Goal: Task Accomplishment & Management: Complete application form

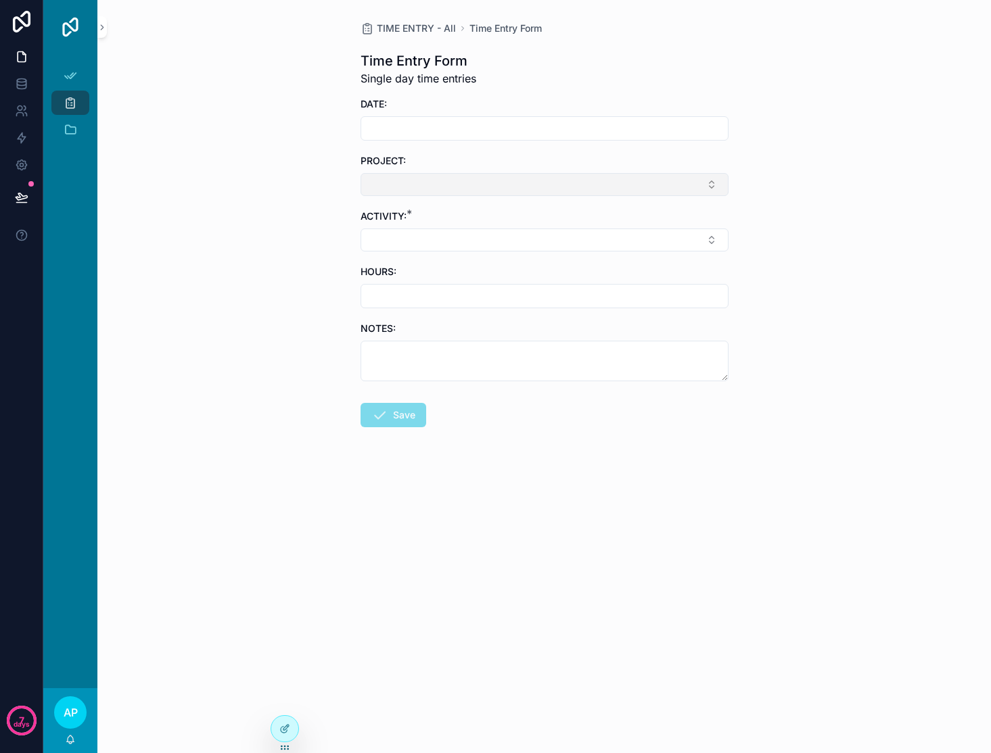
click at [551, 181] on button "Select Button" at bounding box center [544, 184] width 368 height 23
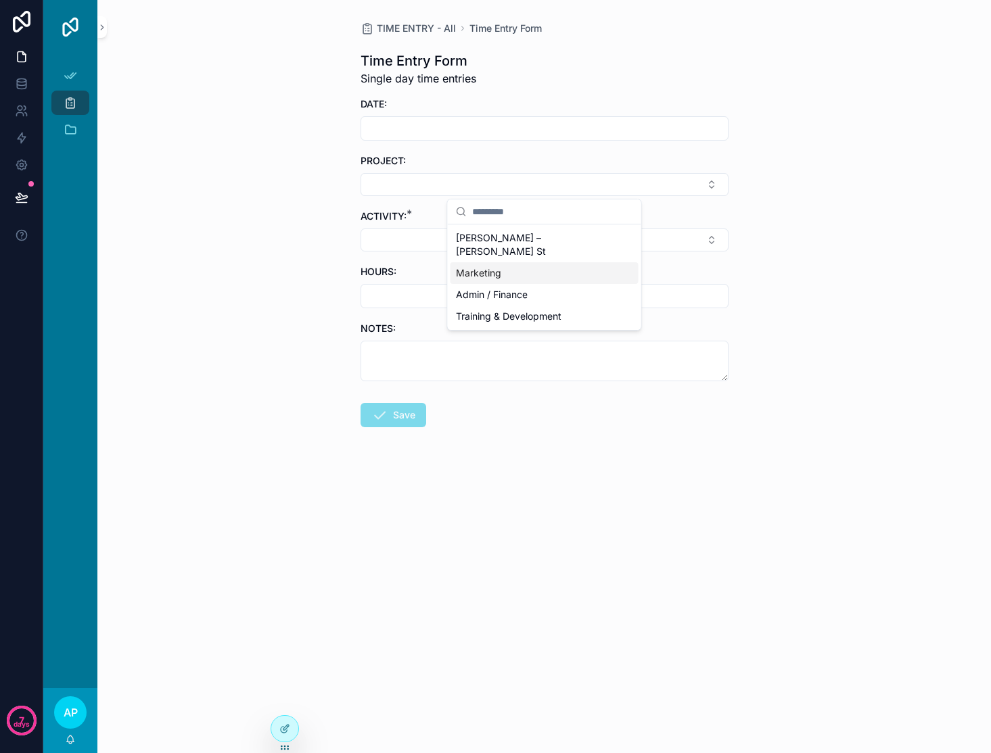
click at [510, 262] on div "Marketing" at bounding box center [544, 273] width 188 height 22
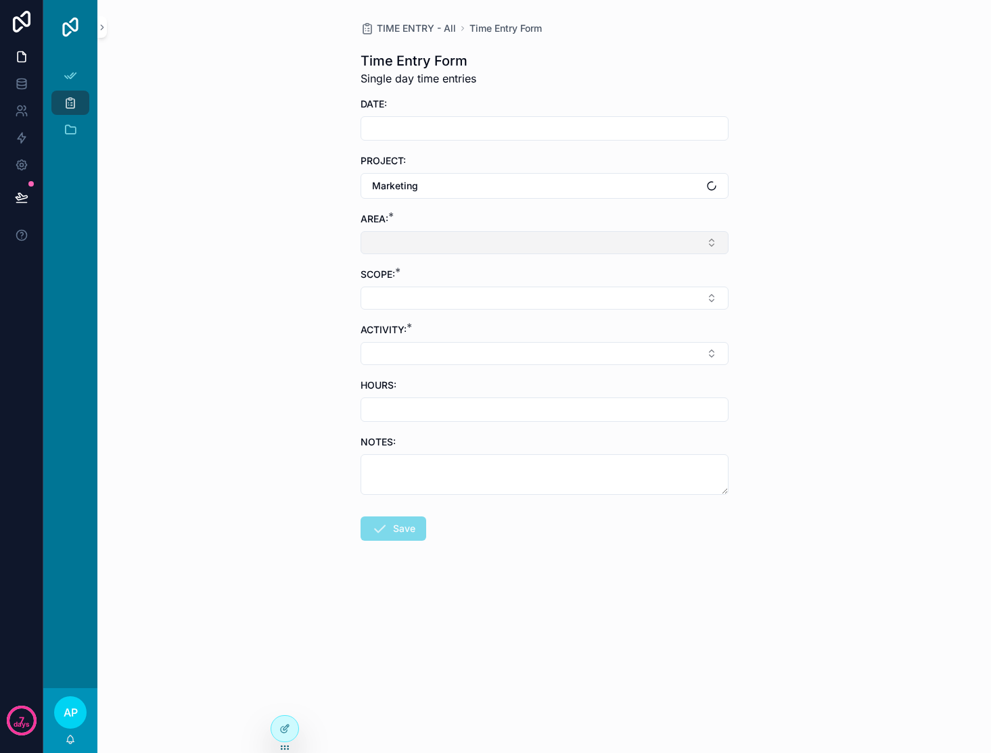
click at [484, 242] on button "Select Button" at bounding box center [544, 242] width 368 height 23
click at [490, 300] on span "Marketing" at bounding box center [478, 296] width 45 height 14
click at [490, 300] on button "Select Button" at bounding box center [544, 300] width 368 height 23
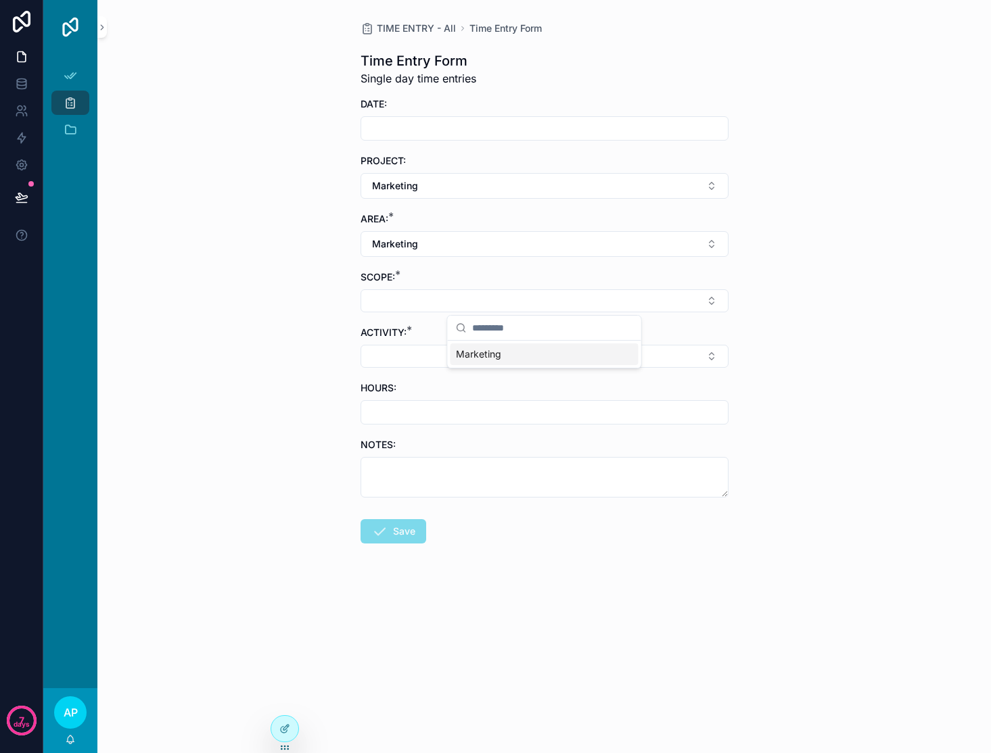
click at [487, 352] on span "Marketing" at bounding box center [478, 355] width 45 height 14
click at [487, 352] on button "Select Button" at bounding box center [544, 359] width 368 height 23
click at [821, 359] on div "TIME ENTRY - All Time Entry Form Time Entry Form Single day time entries DATE: …" at bounding box center [543, 376] width 893 height 753
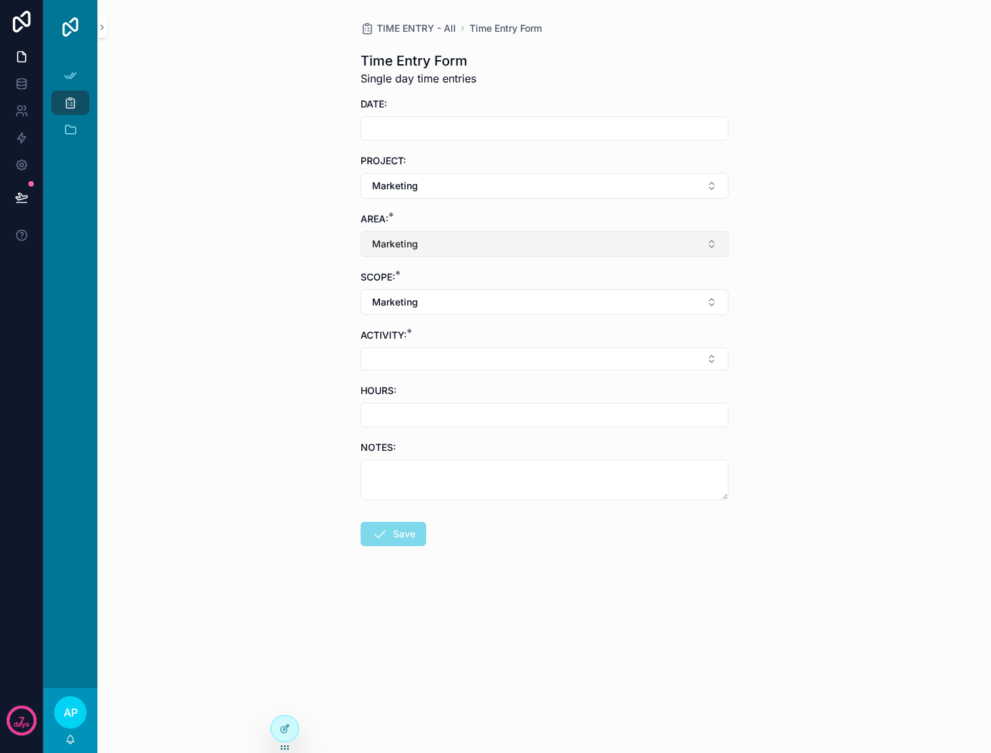
click at [571, 239] on button "Marketing" at bounding box center [544, 244] width 368 height 26
click at [505, 304] on div "None" at bounding box center [544, 299] width 188 height 22
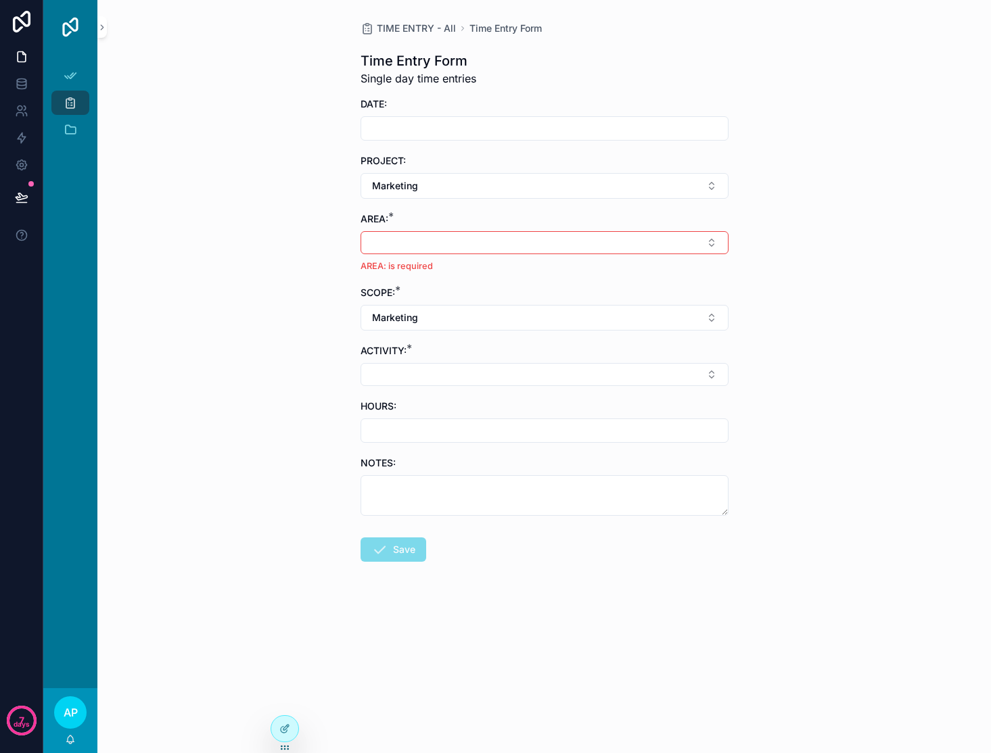
click at [490, 304] on div "SCOPE: * Marketing" at bounding box center [544, 308] width 368 height 45
click at [492, 308] on button "Marketing" at bounding box center [544, 318] width 368 height 26
drag, startPoint x: 504, startPoint y: 372, endPoint x: 505, endPoint y: 363, distance: 8.9
click at [504, 372] on div "None" at bounding box center [544, 373] width 188 height 22
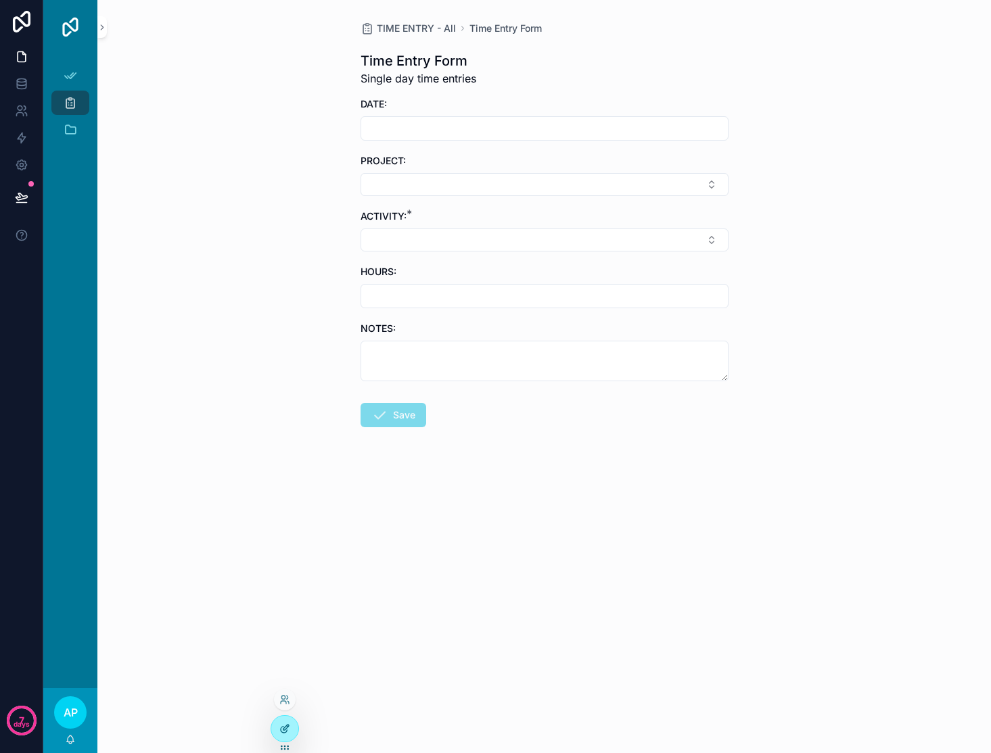
click at [279, 729] on icon at bounding box center [284, 729] width 11 height 11
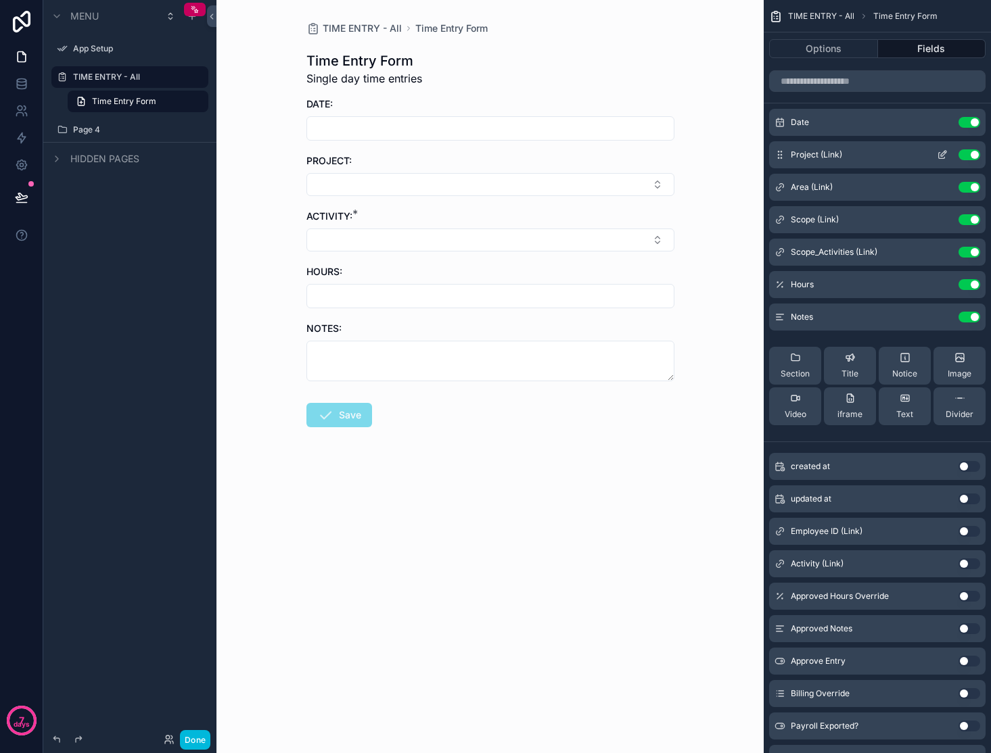
click at [939, 159] on icon "scrollable content" at bounding box center [942, 154] width 11 height 11
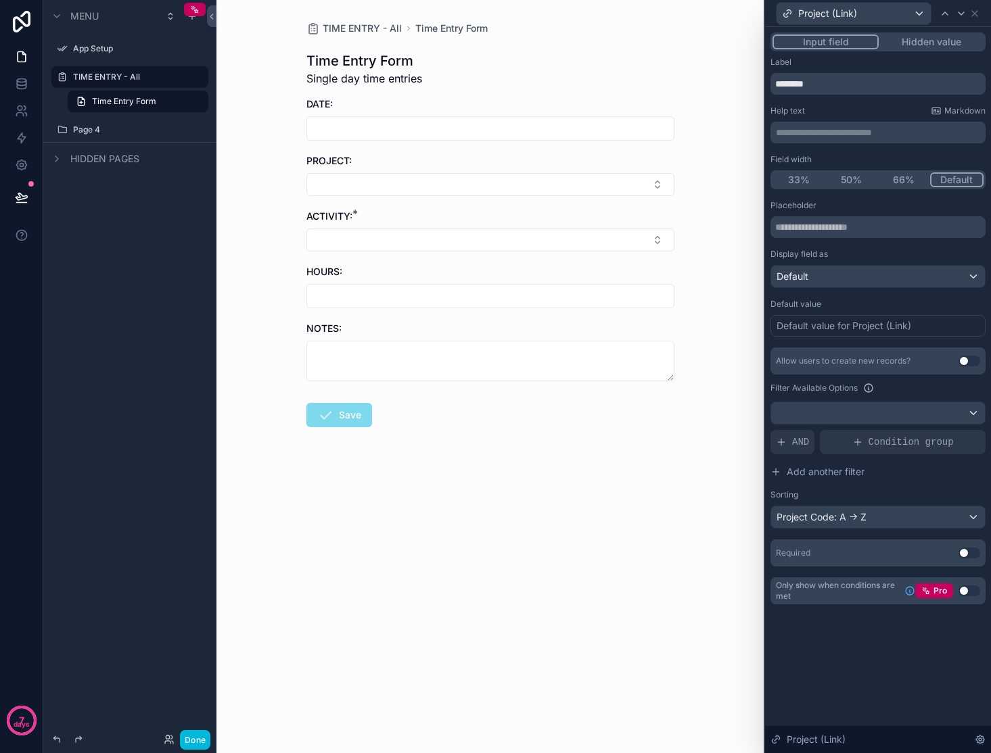
click at [708, 266] on div "TIME ENTRY - All Time Entry Form Time Entry Form Single day time entries DATE: …" at bounding box center [489, 376] width 547 height 753
click at [974, 16] on icon at bounding box center [974, 13] width 11 height 11
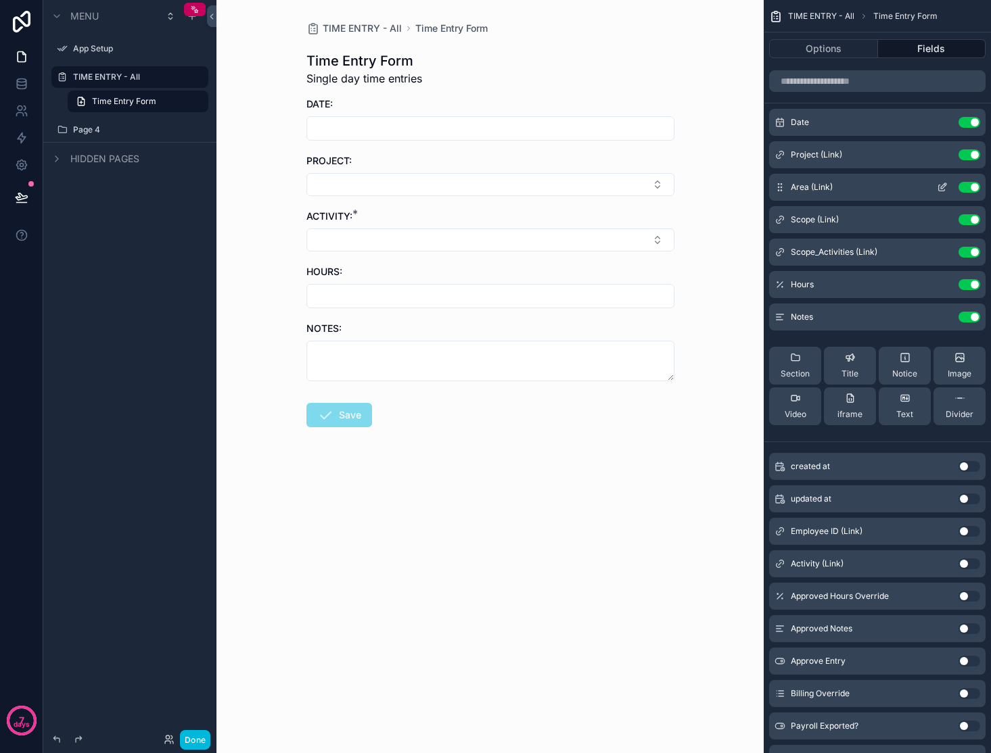
click at [939, 189] on icon "scrollable content" at bounding box center [942, 187] width 11 height 11
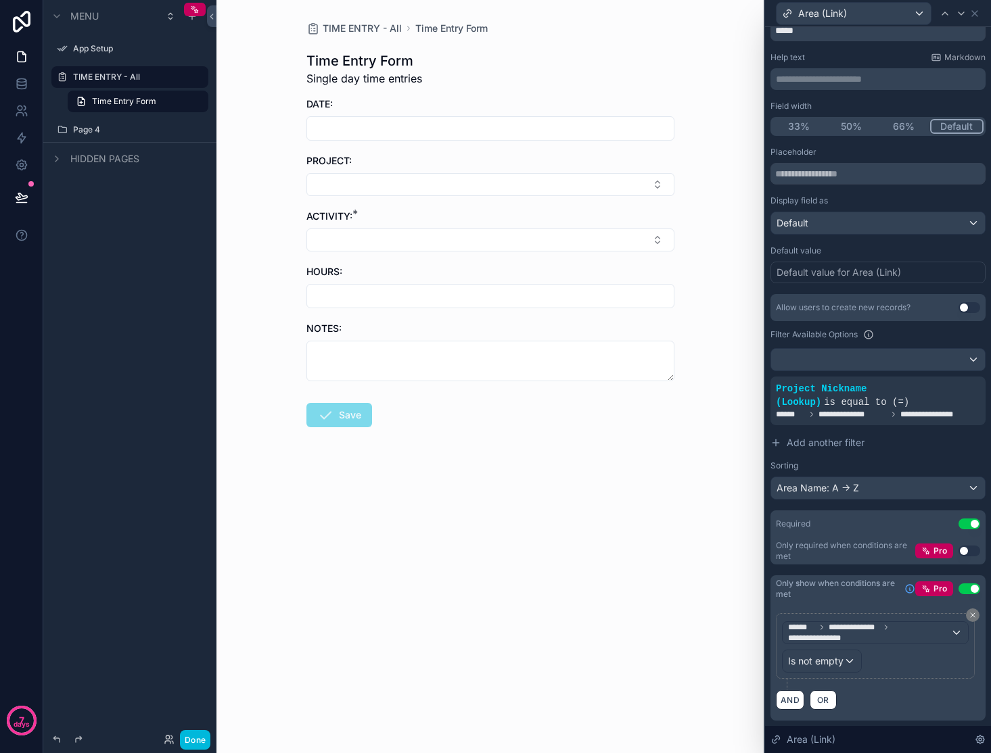
scroll to position [64, 0]
